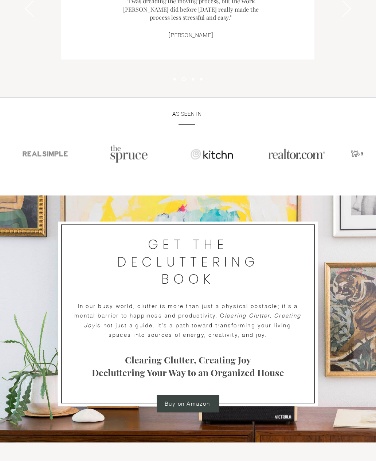
scroll to position [1041, 0]
click at [184, 400] on span "Buy on Amazon" at bounding box center [188, 403] width 46 height 7
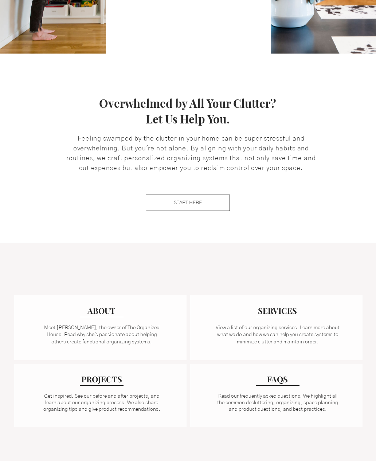
scroll to position [290, 0]
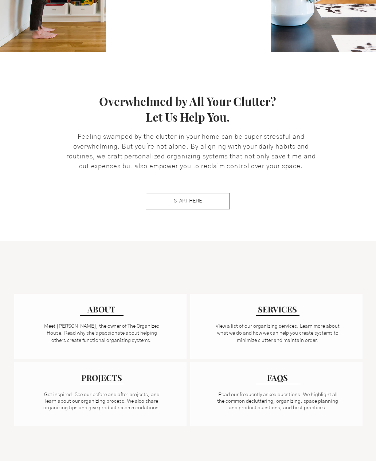
click at [218, 400] on span "Read our frequently asked questions. We highlight all the common decluttering, …" at bounding box center [277, 401] width 121 height 18
click at [242, 400] on span "Read our frequently asked questions. We highlight all the common decluttering, …" at bounding box center [277, 401] width 121 height 18
click at [280, 375] on span "FAQS" at bounding box center [277, 377] width 21 height 11
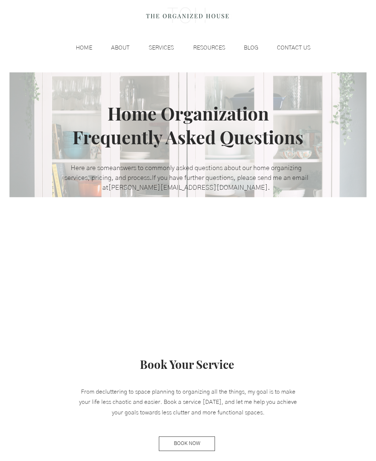
scroll to position [36, 0]
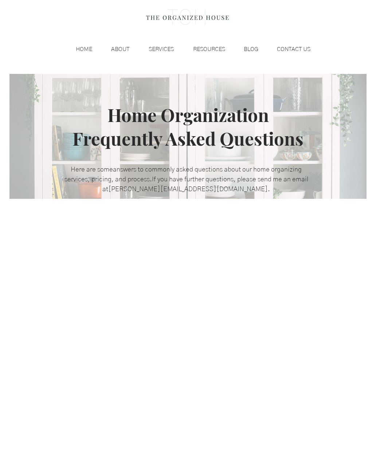
click at [161, 47] on p "SERVICES" at bounding box center [161, 49] width 32 height 11
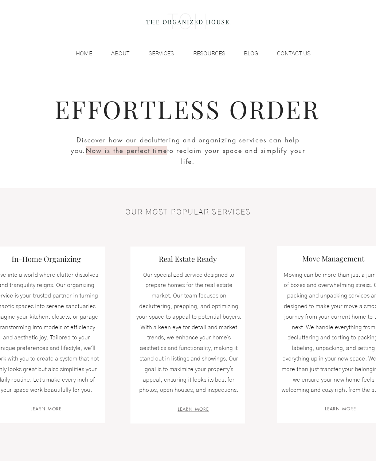
scroll to position [32, 0]
click at [45, 406] on span "LEARN MORE" at bounding box center [46, 409] width 31 height 6
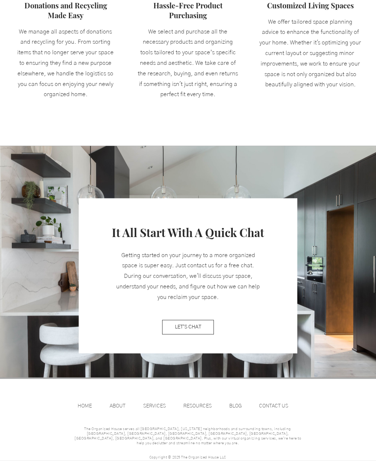
scroll to position [715, 0]
click at [196, 401] on p "RESOURCES" at bounding box center [198, 406] width 36 height 11
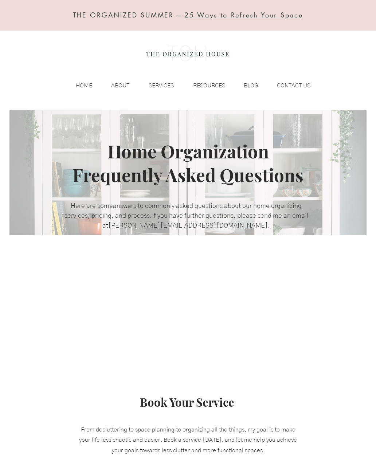
click at [162, 80] on p "SERVICES" at bounding box center [161, 85] width 32 height 11
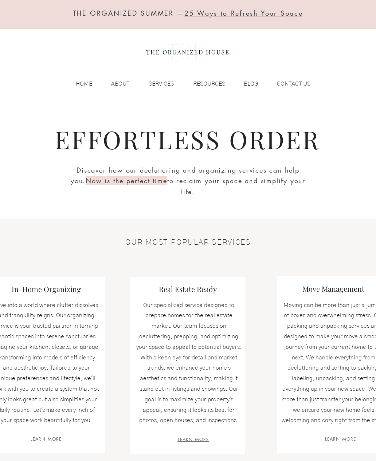
scroll to position [1, 0]
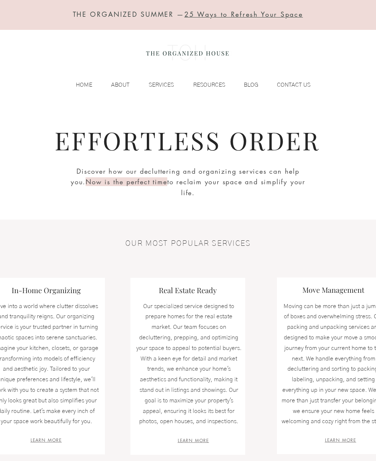
click at [122, 82] on p "ABOUT" at bounding box center [120, 84] width 26 height 11
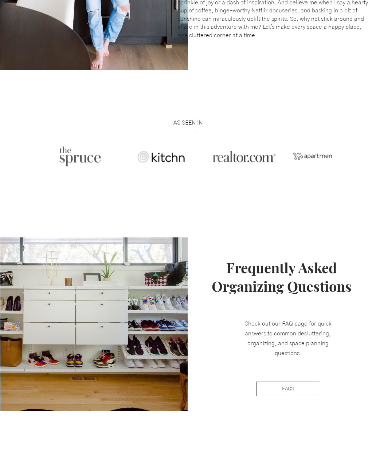
scroll to position [503, 0]
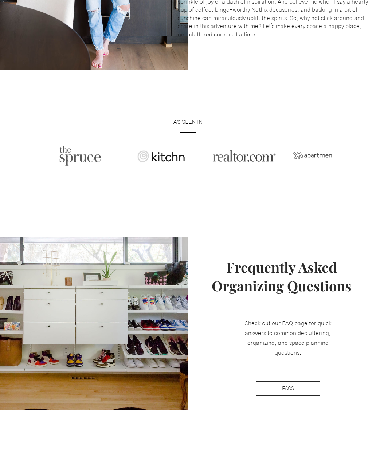
click at [275, 391] on link "FAQS" at bounding box center [288, 388] width 64 height 15
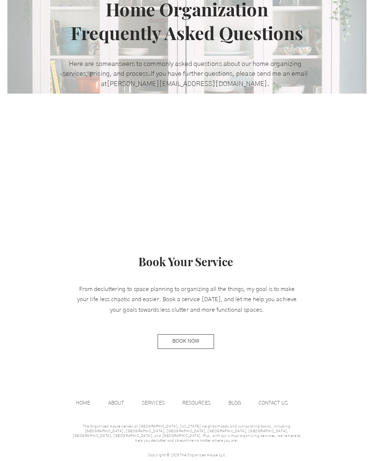
scroll to position [142, 0]
click at [79, 400] on p "HOME" at bounding box center [84, 401] width 21 height 11
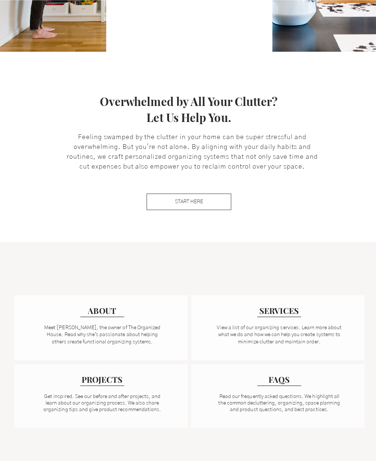
scroll to position [289, 0]
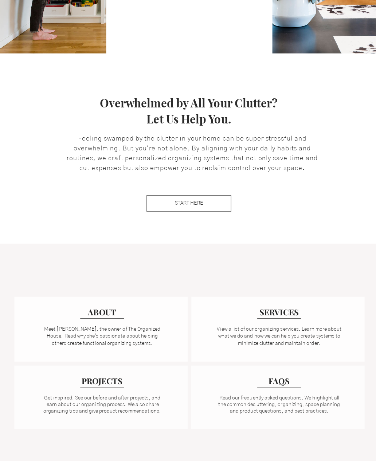
click at [238, 329] on link "View a list of our organizing services. Learn more about what we do and how we …" at bounding box center [278, 334] width 124 height 19
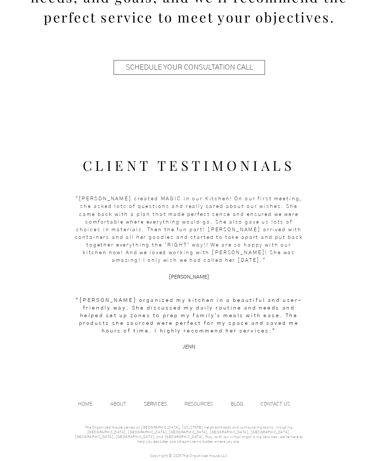
scroll to position [939, 0]
click at [154, 400] on p "SERVICES" at bounding box center [155, 402] width 30 height 11
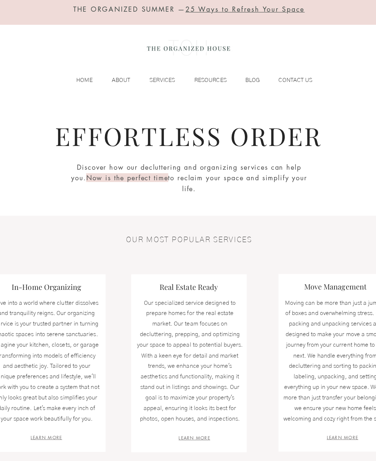
scroll to position [0, 0]
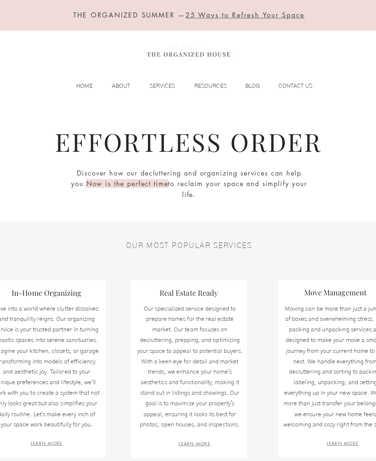
click at [207, 84] on p "RESOURCES" at bounding box center [208, 85] width 39 height 11
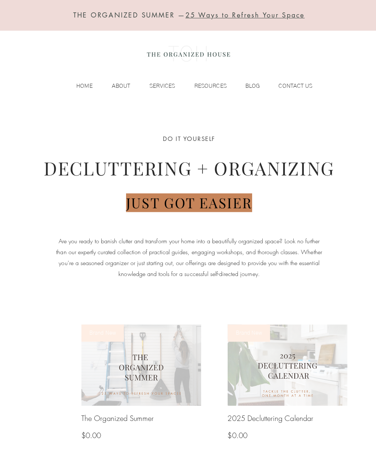
click at [258, 80] on p "BLOG" at bounding box center [251, 85] width 22 height 11
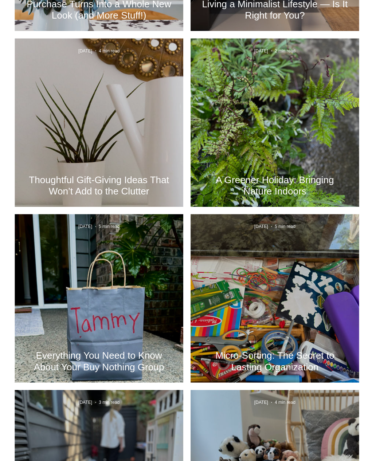
scroll to position [604, 0]
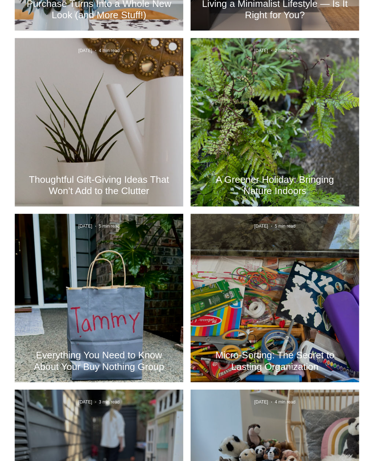
click at [23, 281] on div "Everything You Need to Know About Your Buy Nothing Group Oct 14, 2024 5 min read" at bounding box center [101, 297] width 168 height 168
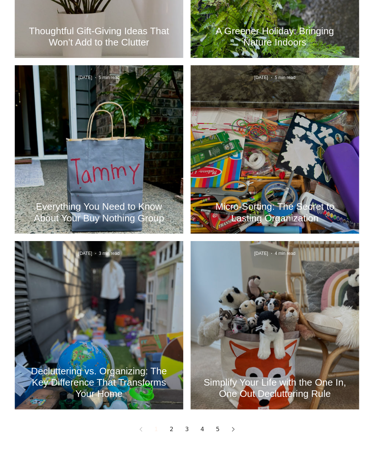
scroll to position [822, 0]
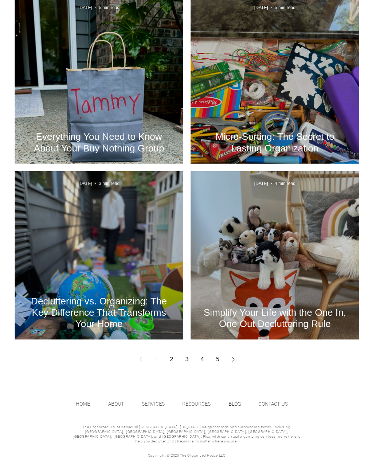
click at [172, 356] on link "2" at bounding box center [172, 357] width 13 height 13
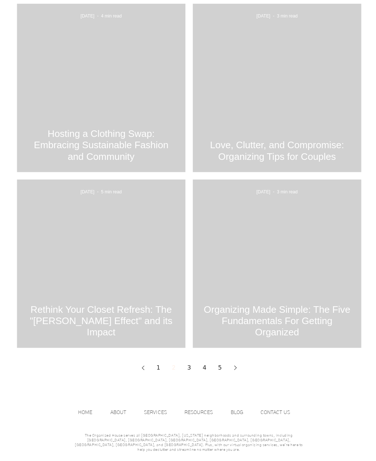
scroll to position [822, 0]
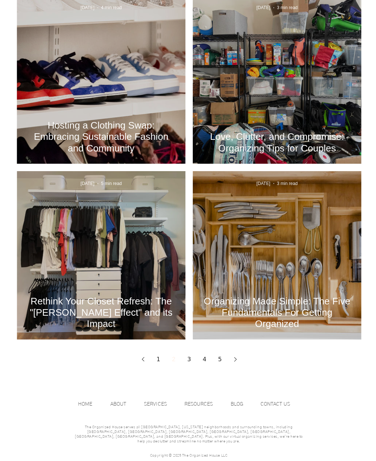
click at [185, 355] on link "3" at bounding box center [187, 357] width 13 height 13
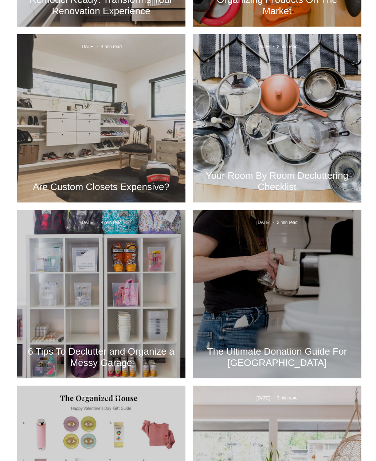
scroll to position [433, 0]
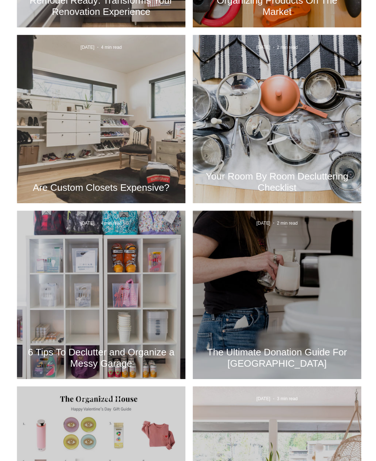
click at [249, 334] on div "The Ultimate Donation Guide For Portland" at bounding box center [275, 301] width 148 height 133
click at [251, 312] on div "The Ultimate Donation Guide For Portland" at bounding box center [275, 301] width 148 height 133
click at [242, 311] on div "The Ultimate Donation Guide For Portland" at bounding box center [275, 301] width 148 height 133
click at [246, 317] on div "The Ultimate Donation Guide For Portland" at bounding box center [275, 301] width 148 height 133
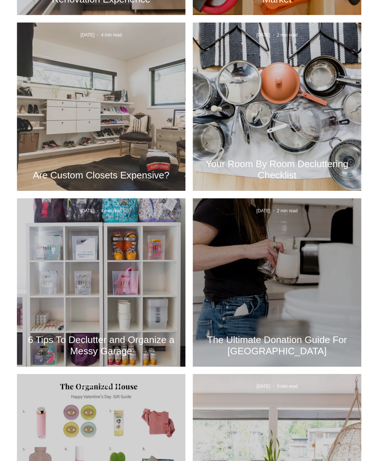
scroll to position [451, 0]
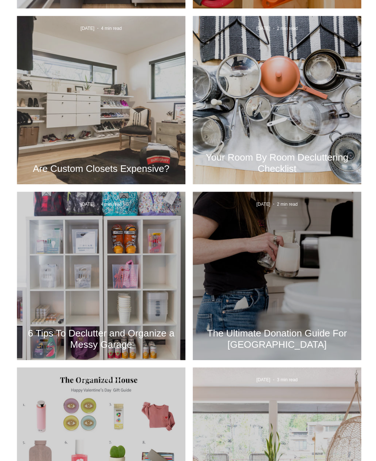
click at [283, 282] on div "The Ultimate Donation Guide For Portland" at bounding box center [275, 282] width 148 height 133
click at [277, 332] on h2 "The Ultimate Donation Guide For Portland" at bounding box center [276, 337] width 146 height 23
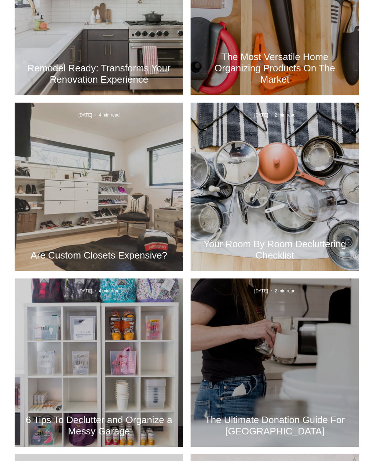
scroll to position [365, 0]
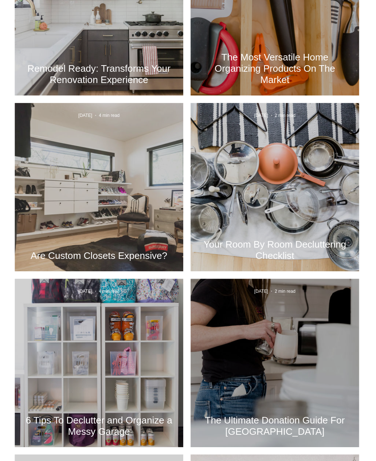
click at [266, 197] on div "Your Room By Room Decluttering Checklist" at bounding box center [275, 194] width 148 height 133
click at [267, 249] on h2 "Your Room By Room Decluttering Checklist" at bounding box center [276, 249] width 146 height 23
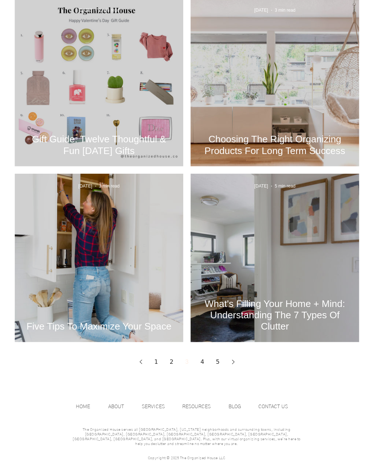
scroll to position [822, 0]
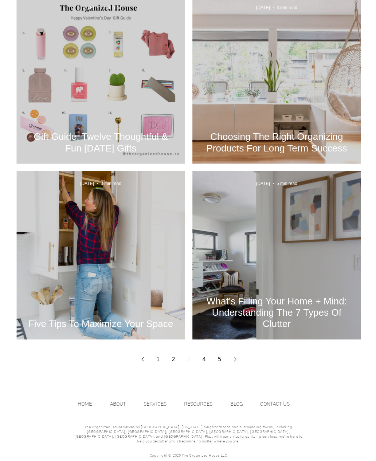
click at [35, 248] on div "Five Tips To Maximize Your Space" at bounding box center [101, 262] width 148 height 133
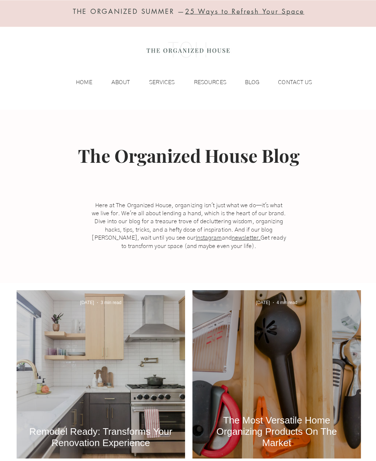
scroll to position [0, 0]
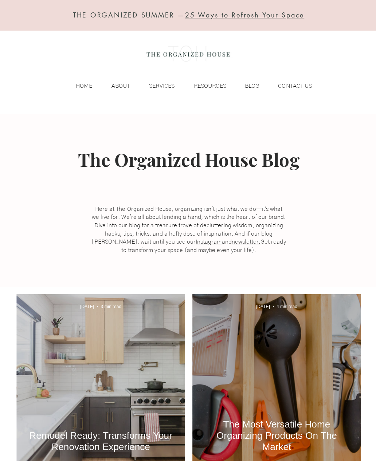
click at [122, 84] on p "ABOUT" at bounding box center [120, 85] width 26 height 11
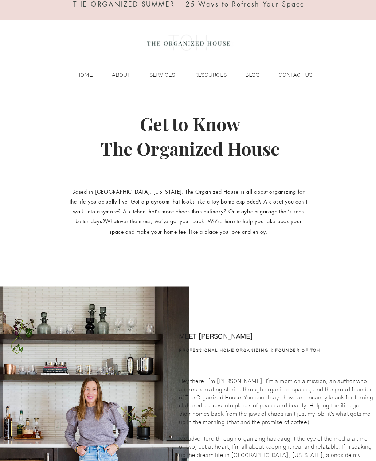
scroll to position [11, 0]
click at [159, 73] on p "SERVICES" at bounding box center [161, 74] width 32 height 11
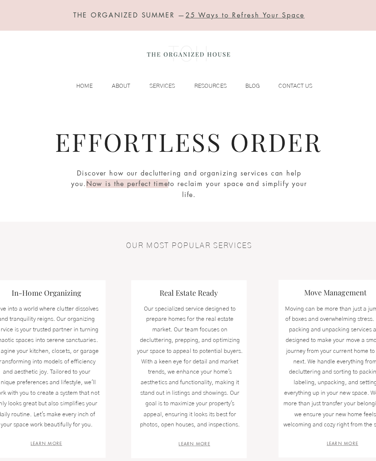
click at [157, 85] on p "SERVICES" at bounding box center [161, 85] width 32 height 11
click at [298, 87] on p "CONTACT US" at bounding box center [293, 85] width 41 height 11
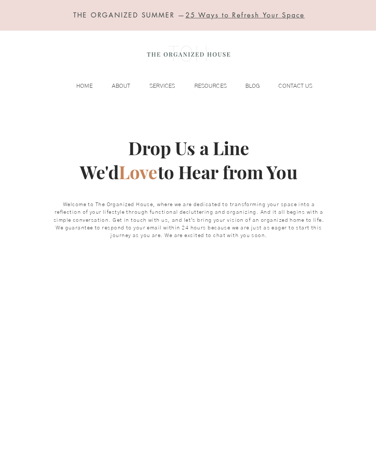
click at [295, 80] on p "CONTACT US" at bounding box center [293, 85] width 41 height 11
click at [81, 81] on p "HOME" at bounding box center [84, 85] width 24 height 11
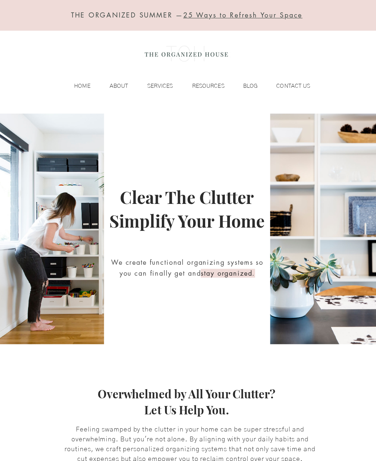
click at [114, 82] on p "ABOUT" at bounding box center [120, 85] width 26 height 11
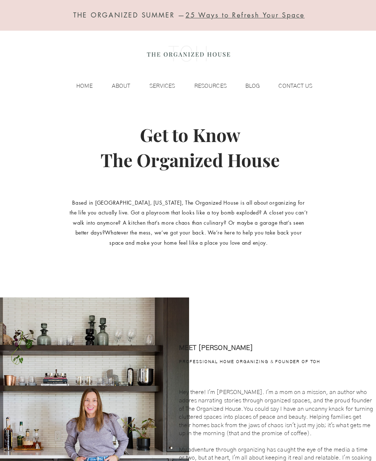
click at [81, 75] on div "THE ORGANIZED SUMMER — 25 Ways to Refresh Your Space HOME ABOUT SERVICES RESOUR…" at bounding box center [188, 56] width 376 height 113
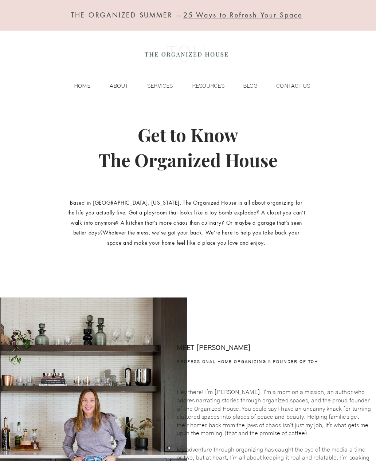
click at [81, 89] on p "HOME" at bounding box center [84, 85] width 24 height 11
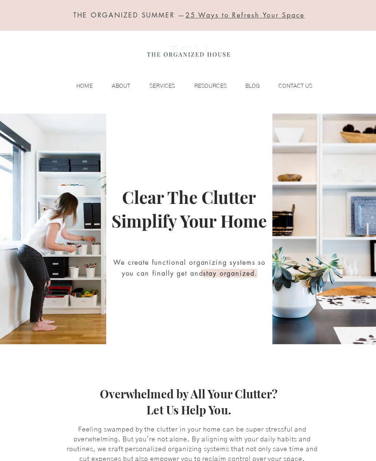
click at [295, 86] on p "CONTACT US" at bounding box center [293, 85] width 41 height 11
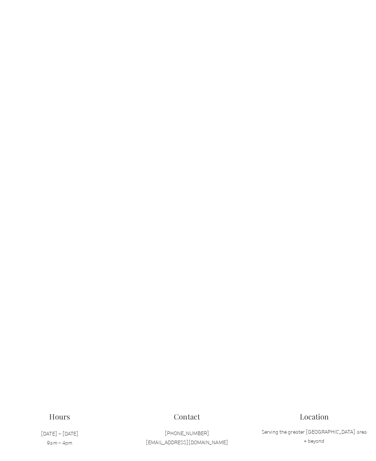
scroll to position [478, 0]
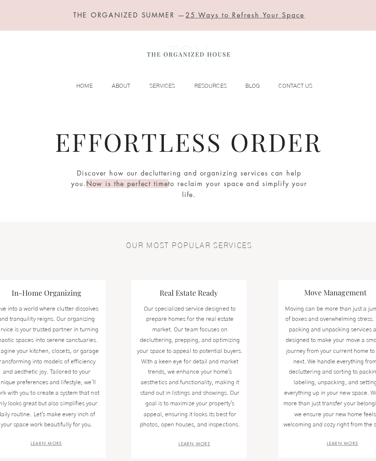
scroll to position [8, 0]
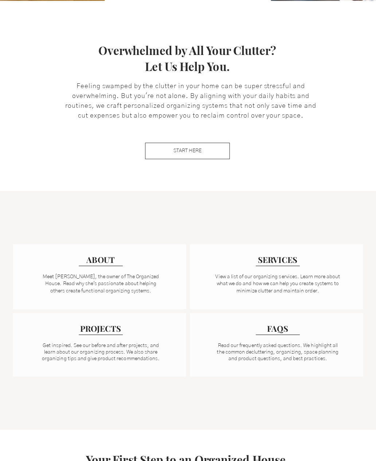
scroll to position [341, 0]
click at [271, 329] on link "FAQS" at bounding box center [278, 327] width 44 height 13
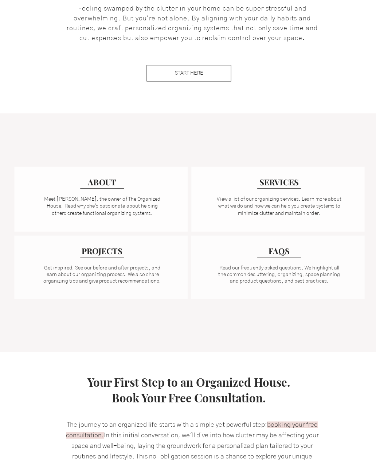
click at [95, 199] on link "Meet Michelle, the owner of The Organized House. Read why she's passionate abou…" at bounding box center [101, 208] width 115 height 19
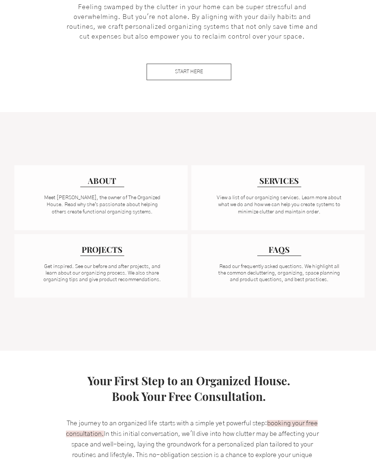
click at [267, 189] on div at bounding box center [276, 199] width 172 height 65
click at [275, 180] on span "SERVICES" at bounding box center [277, 182] width 39 height 11
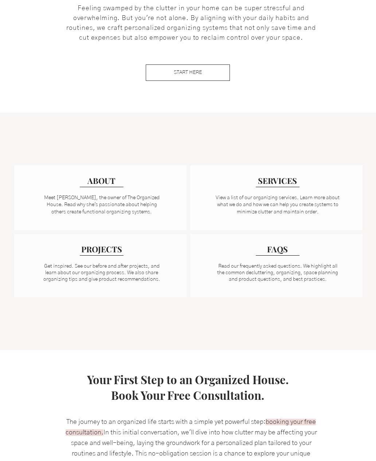
scroll to position [416, 0]
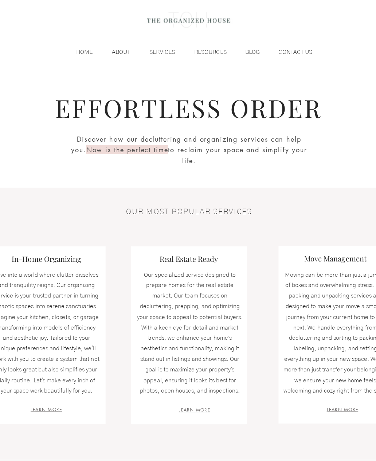
scroll to position [33, 0]
